Goal: Register for event/course

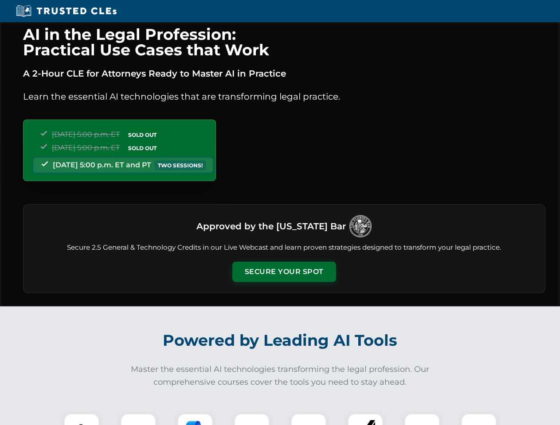
click at [284, 272] on button "Secure Your Spot" at bounding box center [284, 272] width 104 height 20
click at [82, 420] on img at bounding box center [82, 432] width 26 height 26
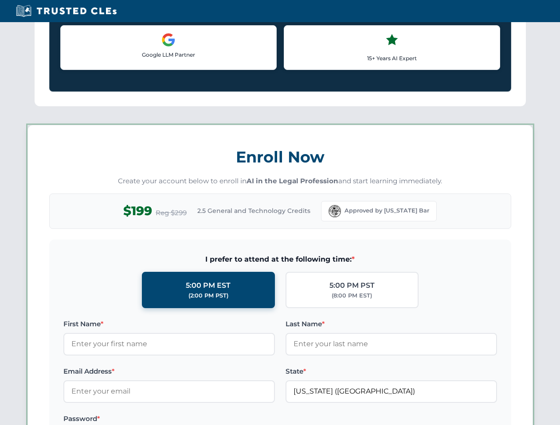
click at [195, 420] on label "Password *" at bounding box center [168, 419] width 211 height 11
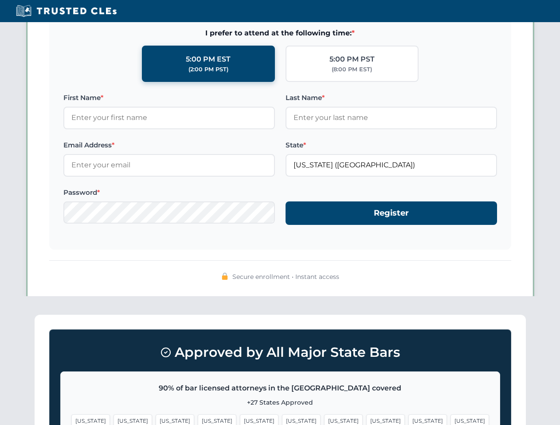
click at [408, 420] on span "[US_STATE]" at bounding box center [427, 421] width 39 height 13
